Goal: Browse casually

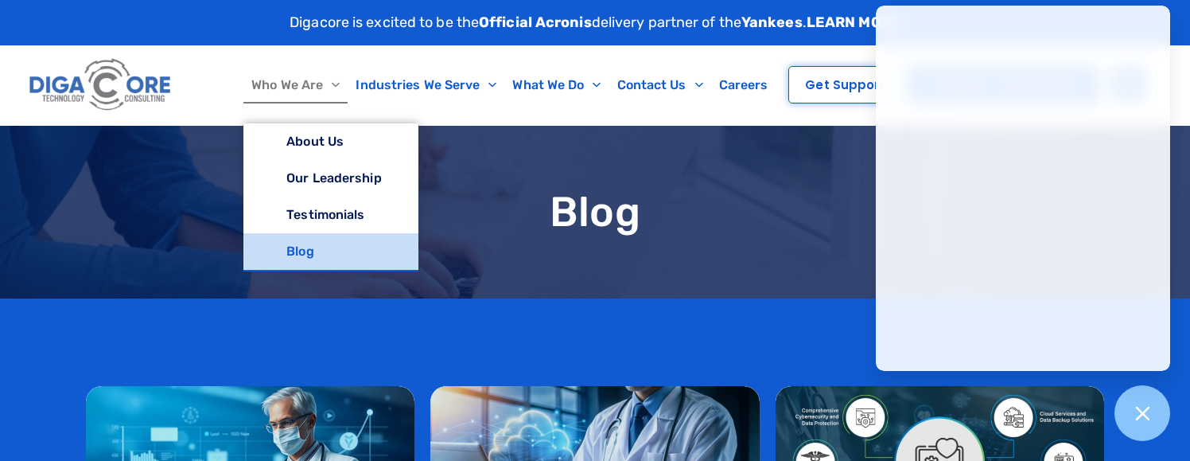
click at [115, 68] on img at bounding box center [100, 85] width 150 height 64
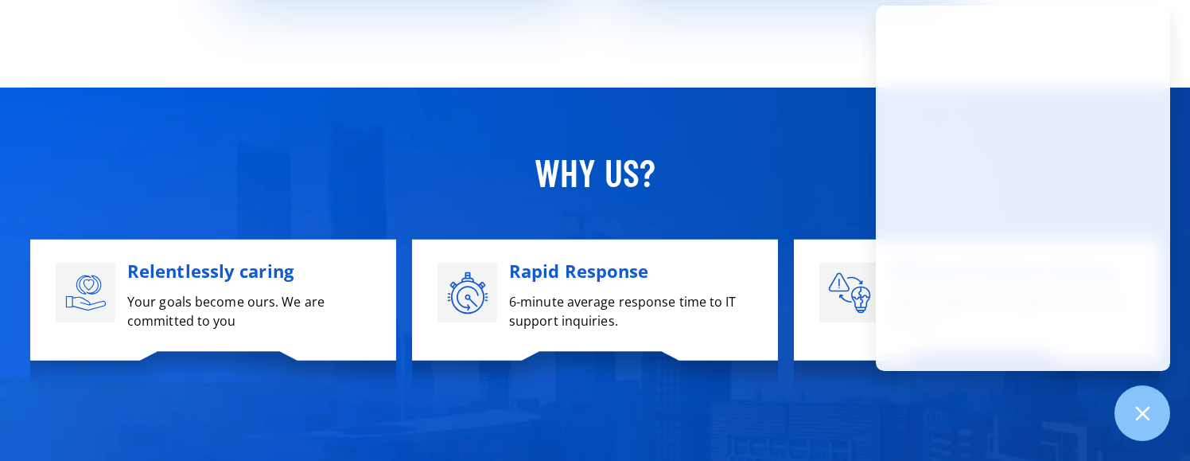
scroll to position [5414, 0]
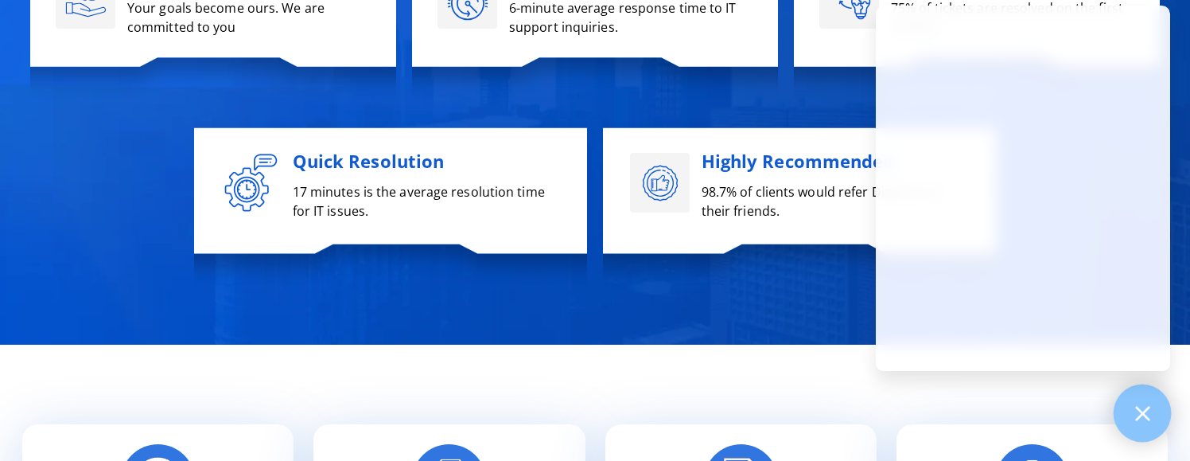
click at [1141, 396] on div at bounding box center [1143, 413] width 58 height 58
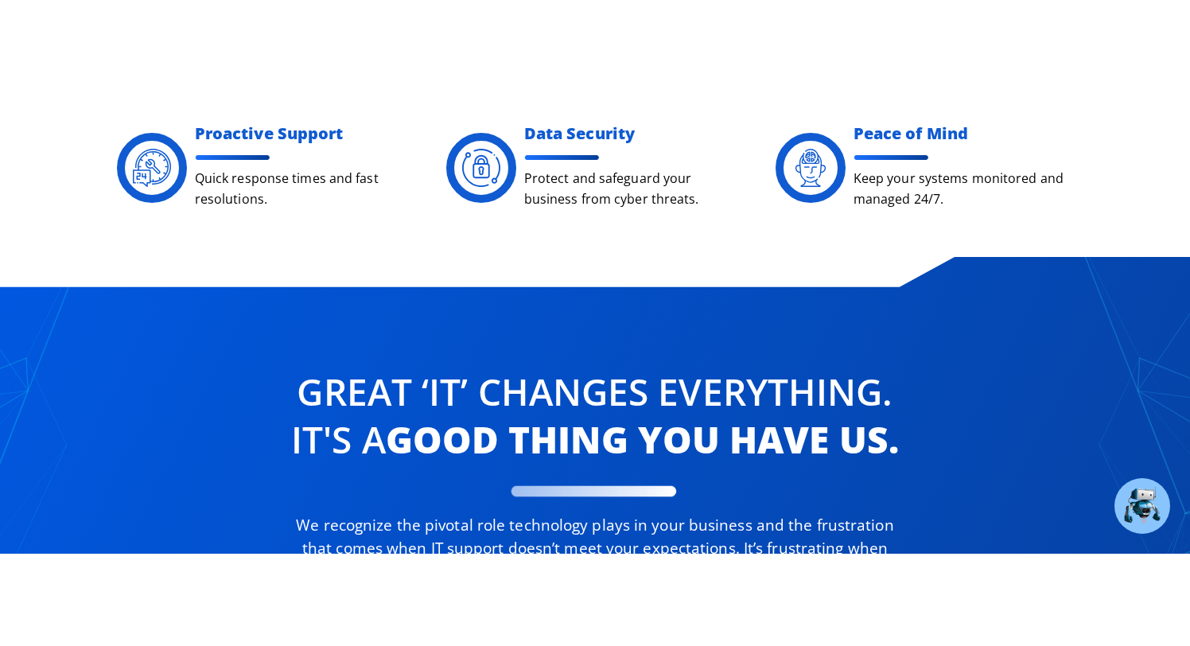
scroll to position [0, 0]
